Goal: Information Seeking & Learning: Find specific fact

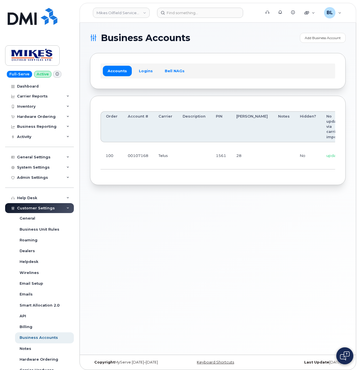
drag, startPoint x: 199, startPoint y: 157, endPoint x: 180, endPoint y: 158, distance: 18.7
click at [199, 157] on td at bounding box center [193, 155] width 33 height 27
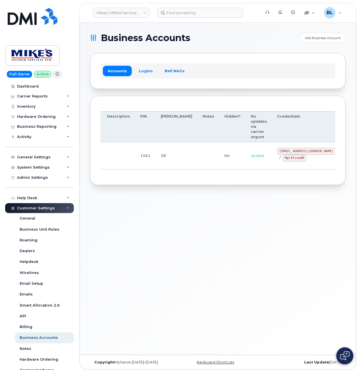
drag, startPoint x: 180, startPoint y: 158, endPoint x: 298, endPoint y: 161, distance: 118.6
drag, startPoint x: 248, startPoint y: 149, endPoint x: 299, endPoint y: 153, distance: 50.4
click at [299, 153] on td "mikes.oilfield@outlook.com / M@!ATvsw0R" at bounding box center [306, 155] width 68 height 27
copy code "mikes.oilfield@outlook.com"
click at [132, 178] on div "Order Account # Carrier Description PIN Bill Day Notes Hidden? No updates via c…" at bounding box center [217, 141] width 255 height 90
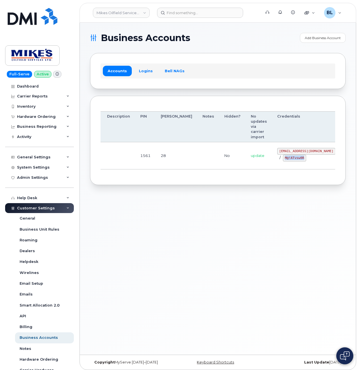
drag, startPoint x: 253, startPoint y: 157, endPoint x: 276, endPoint y: 160, distance: 23.4
click at [277, 160] on div "mikes.oilfield@outlook.com / M@!ATvsw0R" at bounding box center [306, 155] width 58 height 14
copy code "M@!ATvsw0R"
drag, startPoint x: 154, startPoint y: 185, endPoint x: 207, endPoint y: 2, distance: 190.3
click at [157, 183] on div "Business Accounts Add Business Account Accounts Logins Bell NAGs Order Account …" at bounding box center [218, 189] width 276 height 332
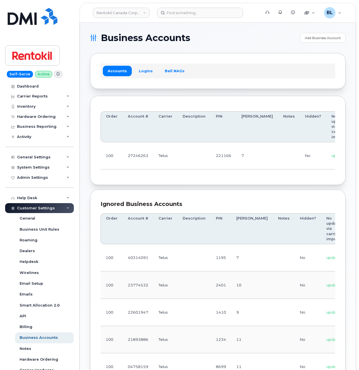
click at [173, 189] on section "Business Accounts Add Business Account Accounts Logins Bell NAGs Order Account …" at bounding box center [217, 256] width 255 height 446
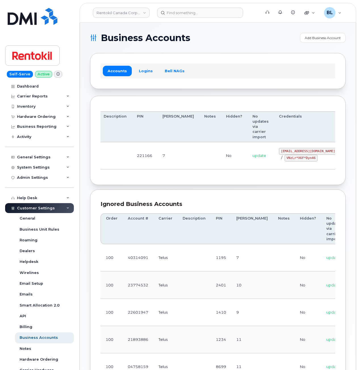
drag, startPoint x: 160, startPoint y: 156, endPoint x: 287, endPoint y: 155, distance: 126.8
drag, startPoint x: 249, startPoint y: 150, endPoint x: 297, endPoint y: 153, distance: 47.4
click at [297, 153] on code "malorie.bell@rentokil.com" at bounding box center [308, 151] width 58 height 7
copy code "malorie.bell@rentokil.com"
drag, startPoint x: 153, startPoint y: 181, endPoint x: 167, endPoint y: 176, distance: 14.2
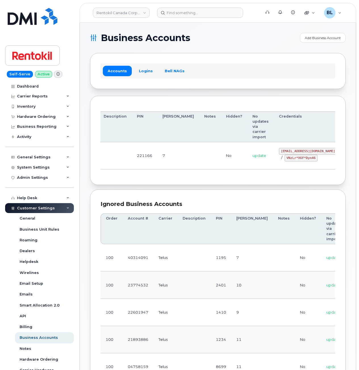
click at [153, 181] on div "Order Account # Carrier Description PIN Bill Day Notes Hidden? No updates via c…" at bounding box center [217, 141] width 255 height 90
drag, startPoint x: 256, startPoint y: 156, endPoint x: 285, endPoint y: 159, distance: 28.5
click at [285, 159] on code "VNzLr*X6F*Dyn46" at bounding box center [300, 158] width 33 height 7
copy code "VNzLr*X6F*Dyn46"
drag, startPoint x: 153, startPoint y: 164, endPoint x: 159, endPoint y: 125, distance: 39.0
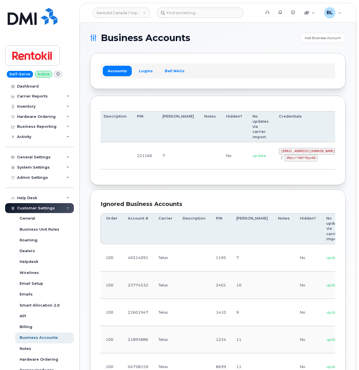
click at [154, 160] on tr "100 27246263 Telus 221166 7 No update malorie.bell@rentokil.com / VNzLr*X6F*Dyn…" at bounding box center [198, 155] width 353 height 27
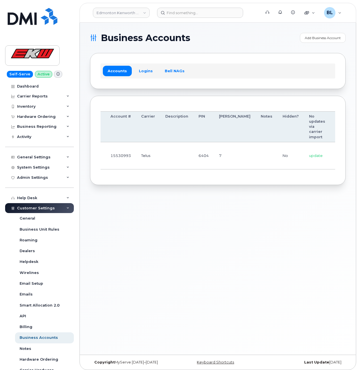
scroll to position [0, 47]
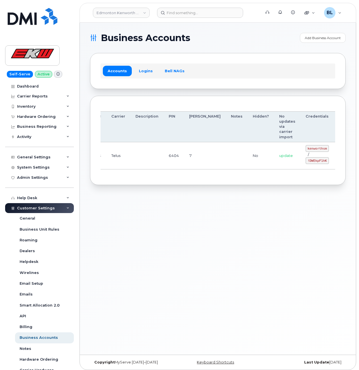
drag, startPoint x: 124, startPoint y: 137, endPoint x: 252, endPoint y: 146, distance: 128.0
drag, startPoint x: 277, startPoint y: 149, endPoint x: 296, endPoint y: 149, distance: 19.0
click at [305, 149] on code "kenworthsm" at bounding box center [316, 148] width 23 height 7
copy code "kenworthsm"
drag, startPoint x: 278, startPoint y: 176, endPoint x: 272, endPoint y: 166, distance: 11.6
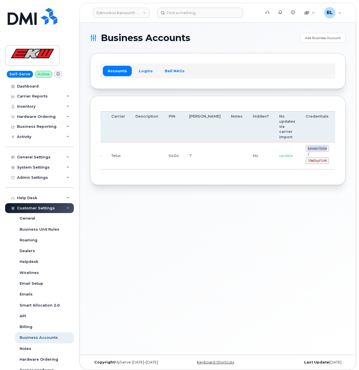
click at [278, 175] on div "Order Account # Carrier Description PIN Bill Day Notes Hidden? No updates via c…" at bounding box center [217, 140] width 234 height 69
drag, startPoint x: 274, startPoint y: 161, endPoint x: 299, endPoint y: 162, distance: 24.4
click at [300, 162] on td "kenworthsm / !DWEkpF1hK" at bounding box center [316, 155] width 33 height 27
copy code "!DWEkpF1hK"
drag, startPoint x: 162, startPoint y: 180, endPoint x: 161, endPoint y: 177, distance: 3.1
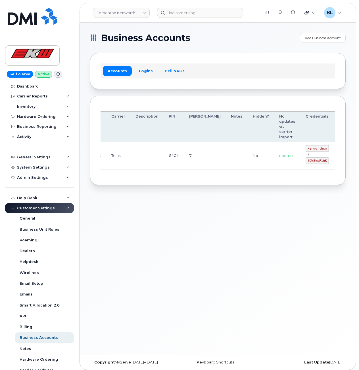
click at [161, 179] on div "Order Account # Carrier Description PIN Bill Day Notes Hidden? No updates via c…" at bounding box center [217, 141] width 255 height 90
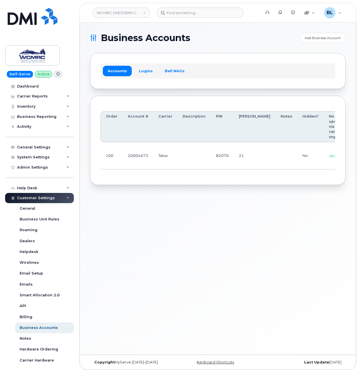
scroll to position [0, 53]
drag, startPoint x: 169, startPoint y: 151, endPoint x: 283, endPoint y: 143, distance: 114.6
drag, startPoint x: 274, startPoint y: 147, endPoint x: 296, endPoint y: 150, distance: 22.1
click at [302, 150] on code "ap@wcmrc.com" at bounding box center [331, 151] width 58 height 7
copy code "ap@wcmrc.com"
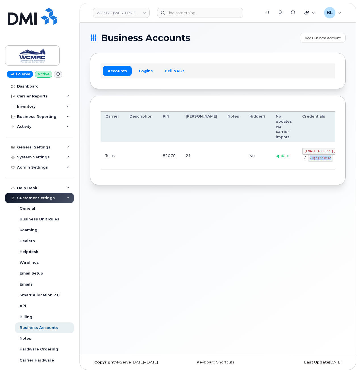
drag, startPoint x: 271, startPoint y: 161, endPoint x: 293, endPoint y: 164, distance: 22.6
click at [297, 164] on td "ap@wcmrc.com / Zuja$684612" at bounding box center [331, 155] width 68 height 27
copy code "Zuja$684612"
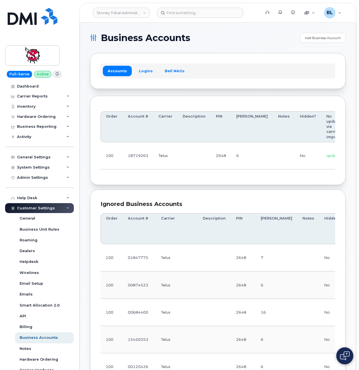
click at [148, 159] on td "18719263" at bounding box center [138, 155] width 31 height 27
drag, startPoint x: 151, startPoint y: 149, endPoint x: 360, endPoint y: 149, distance: 209.3
drag, startPoint x: 267, startPoint y: 150, endPoint x: 297, endPoint y: 151, distance: 30.4
click at [297, 151] on td "18719263@sm.com / L0@BCnesAg" at bounding box center [325, 155] width 68 height 27
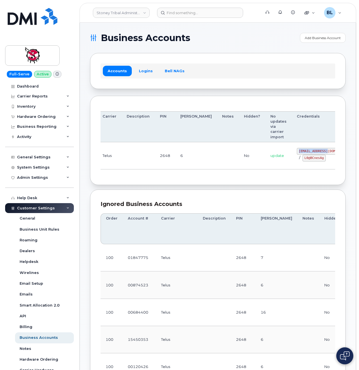
copy code "18719263@sm.com"
click at [168, 166] on td "2648" at bounding box center [165, 155] width 20 height 27
drag, startPoint x: 272, startPoint y: 160, endPoint x: 293, endPoint y: 159, distance: 20.7
click at [296, 159] on div "18719263@sm.com / L0@BCnesAg" at bounding box center [325, 155] width 58 height 14
copy code "L0@BCnesAg"
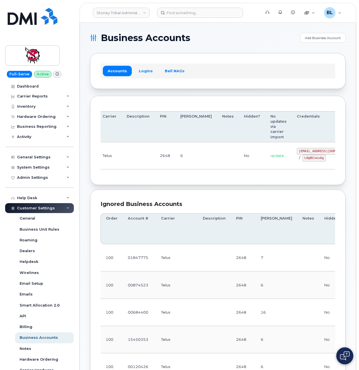
click at [162, 186] on div "Order Account # Carrier Description PIN Bill Day Notes Hidden? No updates via c…" at bounding box center [217, 141] width 255 height 90
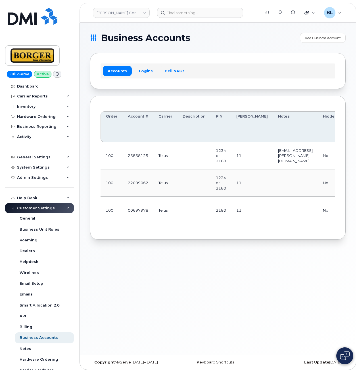
click at [156, 173] on td "Telus" at bounding box center [165, 183] width 24 height 27
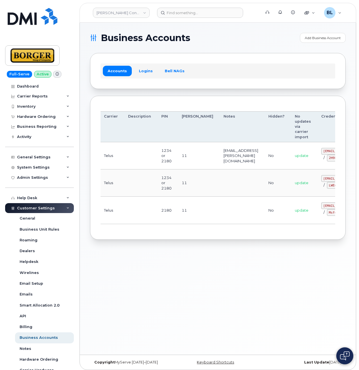
drag, startPoint x: 166, startPoint y: 189, endPoint x: 342, endPoint y: 195, distance: 175.4
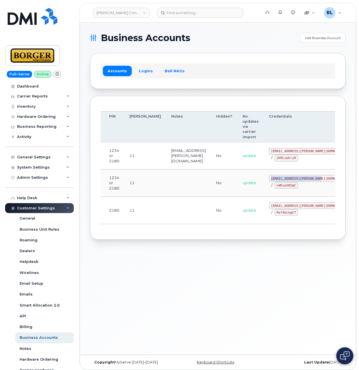
drag, startPoint x: 248, startPoint y: 178, endPoint x: 297, endPoint y: 179, distance: 49.1
click at [297, 179] on code "earthworksborger@borger.ca" at bounding box center [310, 178] width 83 height 7
copy code "earthworksborger@borger.ca"
click at [183, 196] on tbody "100 25858125 Telus 1234 or 2180 11 ricksalmcal@borger.ca No update ricksalmcal@…" at bounding box center [192, 183] width 396 height 82
drag, startPoint x: 183, startPoint y: 195, endPoint x: 245, endPoint y: 189, distance: 61.8
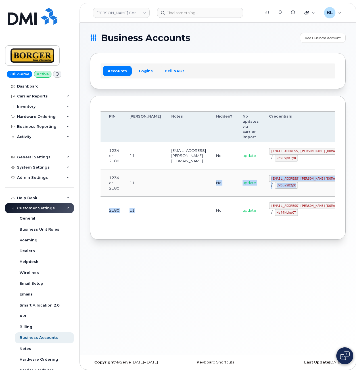
click at [264, 189] on td "earthworksborger@borger.ca / LWEuaSB2@C" at bounding box center [311, 183] width 94 height 27
drag, startPoint x: 254, startPoint y: 185, endPoint x: 273, endPoint y: 186, distance: 19.4
click at [274, 186] on code "LWEuaSB2@C" at bounding box center [285, 185] width 23 height 7
copy code "LWEuaSB2@C"
click at [127, 214] on td "11" at bounding box center [145, 210] width 42 height 27
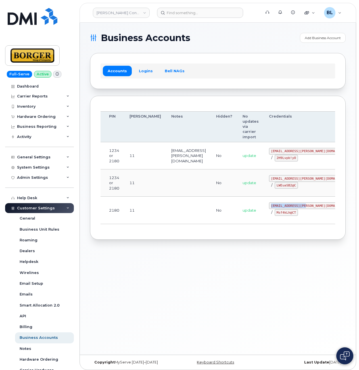
drag, startPoint x: 246, startPoint y: 205, endPoint x: 283, endPoint y: 206, distance: 36.6
click at [283, 206] on td "corprick@borger.ca / Msf4kLh@CT" at bounding box center [311, 210] width 94 height 27
copy code "corprick@borger.ca"
click at [264, 220] on td "corprick@borger.ca / Msf4kLh@CT" at bounding box center [311, 210] width 94 height 27
drag, startPoint x: 248, startPoint y: 215, endPoint x: 269, endPoint y: 214, distance: 20.7
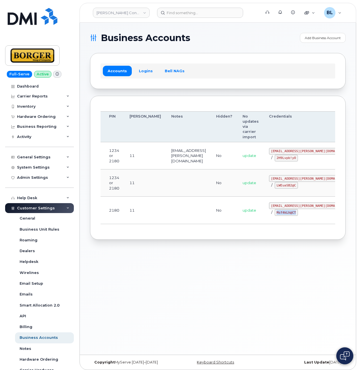
click at [274, 214] on code "Msf4kLh@CT" at bounding box center [285, 212] width 23 height 7
copy code "Msf4kLh@CT"
click at [153, 271] on div "Business Accounts Add Business Account Accounts Logins Bell NAGs Order Account …" at bounding box center [218, 189] width 276 height 332
click at [176, 195] on td at bounding box center [188, 183] width 45 height 27
drag, startPoint x: 254, startPoint y: 149, endPoint x: 287, endPoint y: 151, distance: 33.8
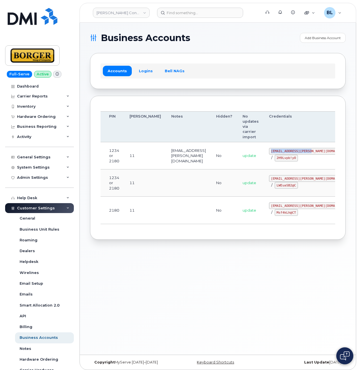
click at [287, 151] on code "ricksalmcal@borger.ca" at bounding box center [310, 151] width 83 height 7
copy code "ricksalmcal@borger.ca"
drag, startPoint x: 169, startPoint y: 170, endPoint x: 175, endPoint y: 168, distance: 6.2
click at [170, 169] on tbody "100 25858125 Telus 1234 or 2180 11 ricksalmcal@borger.ca No update ricksalmcal@…" at bounding box center [192, 183] width 396 height 82
drag, startPoint x: 254, startPoint y: 161, endPoint x: 247, endPoint y: 161, distance: 6.8
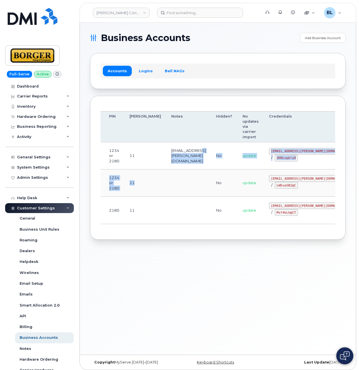
click at [274, 161] on code "2H9Lvpb!yO" at bounding box center [285, 158] width 23 height 7
click at [264, 158] on td "ricksalmcal@borger.ca / 2H9Lvpb!yO" at bounding box center [311, 155] width 94 height 27
click at [274, 157] on code "2H9Lvpb!yO" at bounding box center [285, 158] width 23 height 7
click at [274, 159] on code "2H9Lvpb!yO" at bounding box center [285, 158] width 23 height 7
drag, startPoint x: 249, startPoint y: 159, endPoint x: 268, endPoint y: 159, distance: 19.3
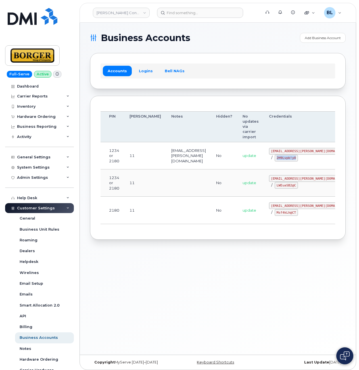
click at [274, 159] on code "2H9Lvpb!yO" at bounding box center [285, 158] width 23 height 7
copy code "2H9Lvpb!yO"
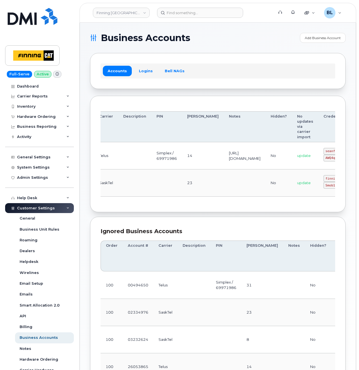
drag, startPoint x: 181, startPoint y: 175, endPoint x: 332, endPoint y: 176, distance: 150.6
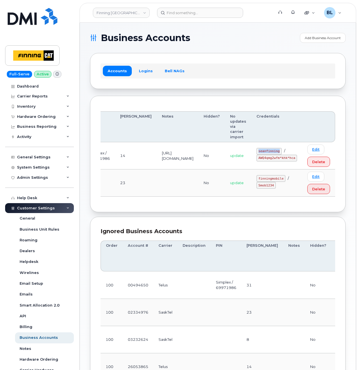
drag, startPoint x: 262, startPoint y: 152, endPoint x: 283, endPoint y: 151, distance: 21.3
click at [281, 151] on code "seanfinning" at bounding box center [268, 151] width 25 height 7
copy code "seanfinning"
click at [182, 186] on td at bounding box center [178, 183] width 42 height 27
drag, startPoint x: 279, startPoint y: 161, endPoint x: 297, endPoint y: 161, distance: 17.6
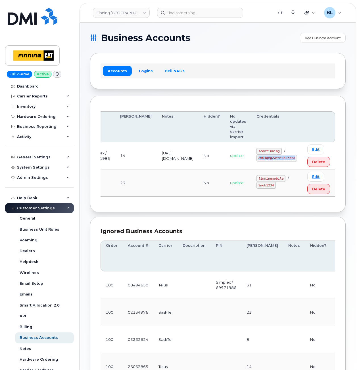
click at [296, 161] on td "seanfinning / AWQ4qmg2wfm*khk*hca" at bounding box center [276, 155] width 51 height 27
copy code "AWQ4qmg2wfm*khk*hca"
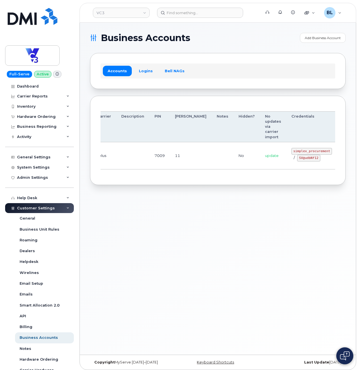
drag, startPoint x: 178, startPoint y: 142, endPoint x: 281, endPoint y: 156, distance: 104.0
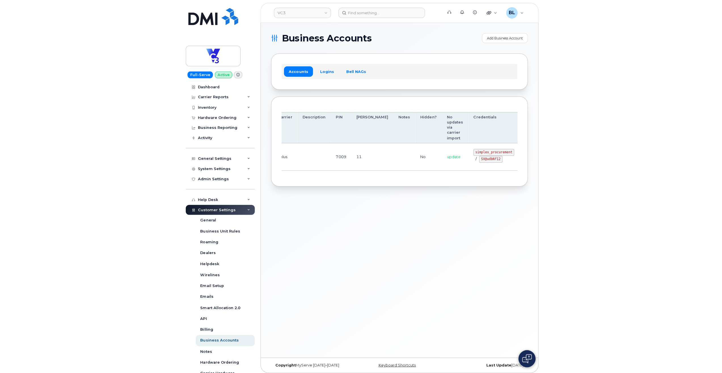
scroll to position [0, 63]
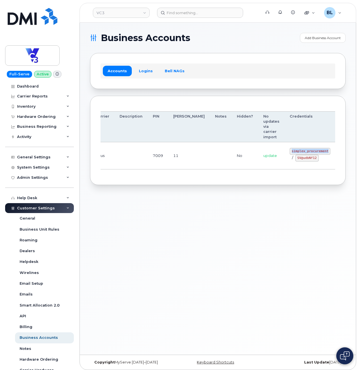
drag, startPoint x: 262, startPoint y: 151, endPoint x: 299, endPoint y: 153, distance: 36.9
click at [299, 153] on td "simplex_procurement / SV@udbNf12" at bounding box center [309, 155] width 51 height 27
copy code "simplex_procurement"
drag, startPoint x: 264, startPoint y: 159, endPoint x: 285, endPoint y: 161, distance: 21.1
click at [289, 161] on div "simplex_procurement / SV@udbNf12" at bounding box center [309, 155] width 41 height 14
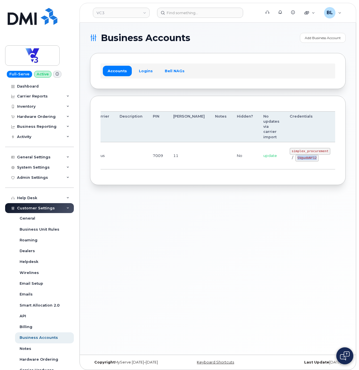
copy code "SV@udbNf12"
drag, startPoint x: 189, startPoint y: 224, endPoint x: 181, endPoint y: 101, distance: 122.8
click at [189, 223] on div "Business Accounts Add Business Account Accounts Logins Bell NAGs Order Account …" at bounding box center [218, 189] width 276 height 332
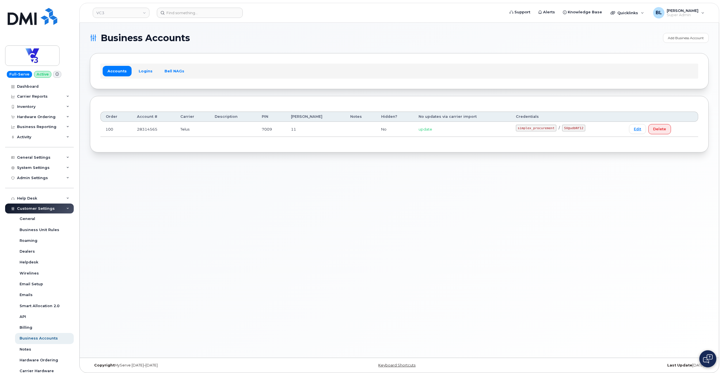
scroll to position [0, 0]
